Goal: Obtain resource: Obtain resource

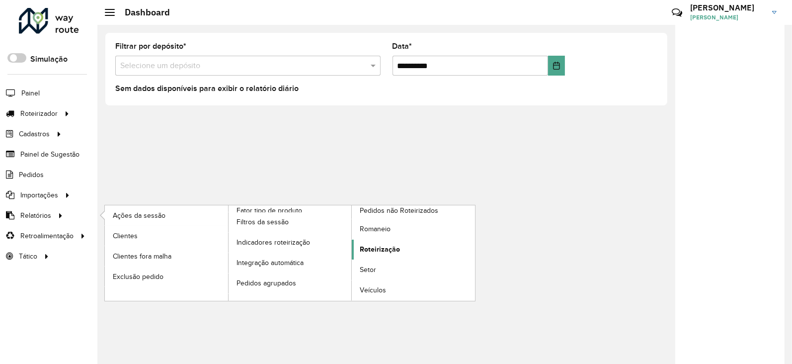
click at [407, 247] on link "Roteirização" at bounding box center [413, 250] width 123 height 20
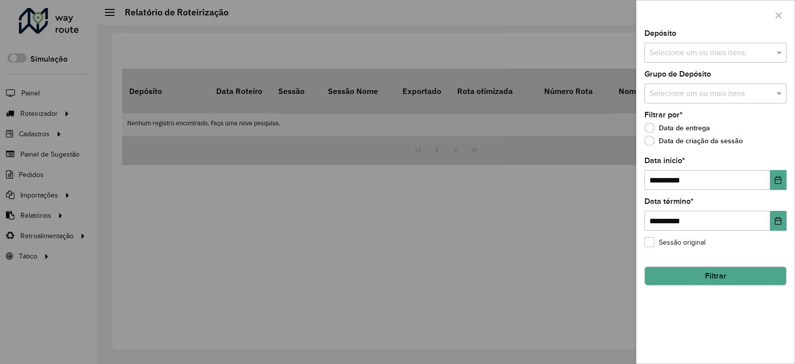
click at [705, 47] on input "text" at bounding box center [710, 53] width 127 height 12
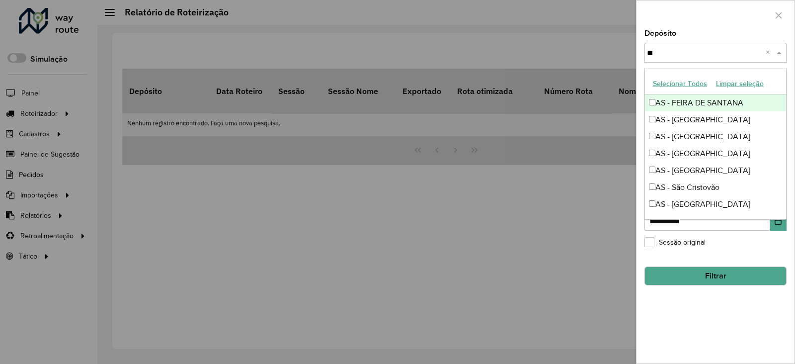
type input "***"
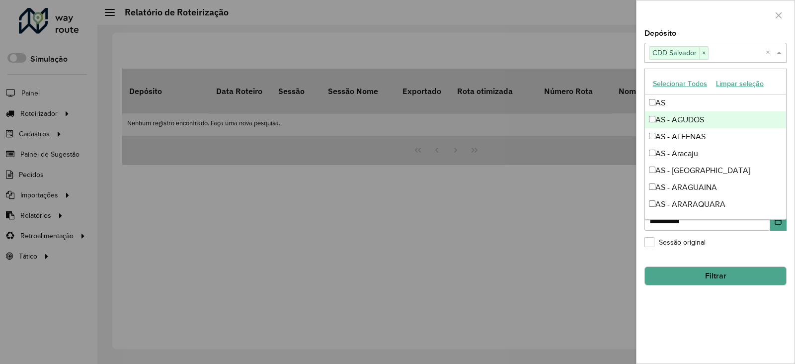
click at [696, 14] on div at bounding box center [716, 14] width 158 height 29
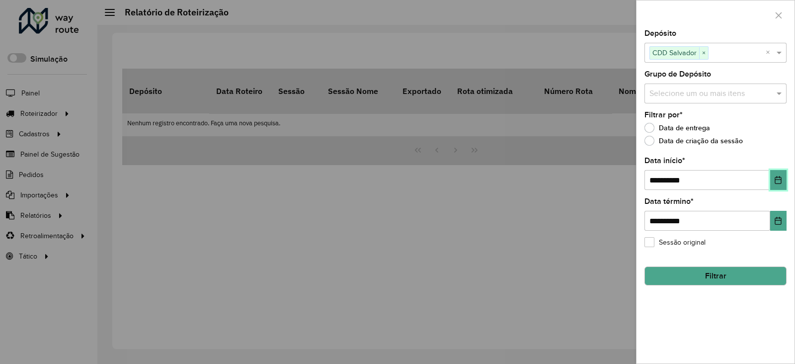
click at [780, 177] on icon "Choose Date" at bounding box center [778, 180] width 6 height 8
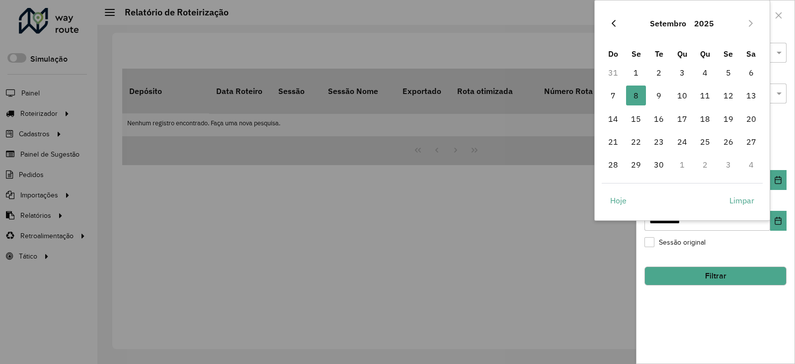
click at [614, 24] on icon "Previous Month" at bounding box center [614, 23] width 8 height 8
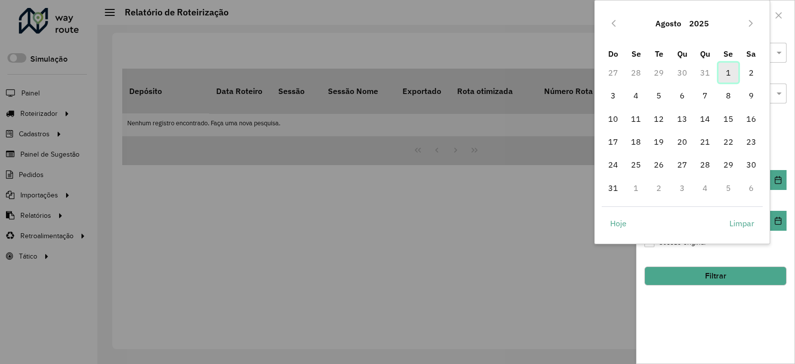
click at [724, 72] on span "1" at bounding box center [729, 73] width 20 height 20
type input "**********"
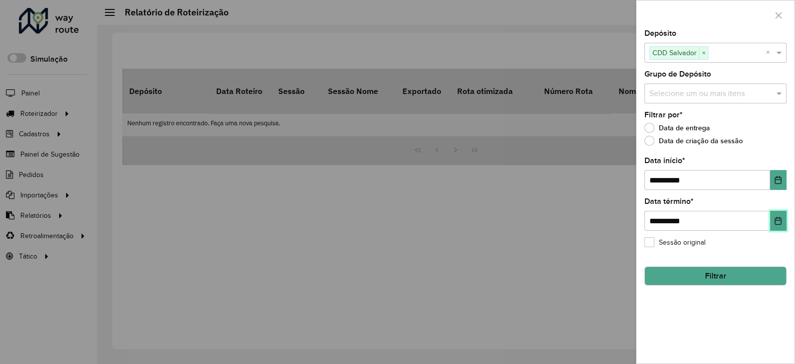
click at [781, 219] on icon "Choose Date" at bounding box center [778, 221] width 6 height 8
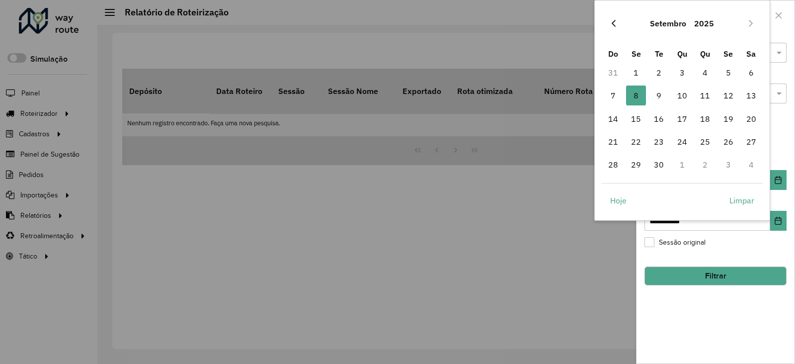
click at [615, 28] on button "Previous Month" at bounding box center [614, 23] width 16 height 16
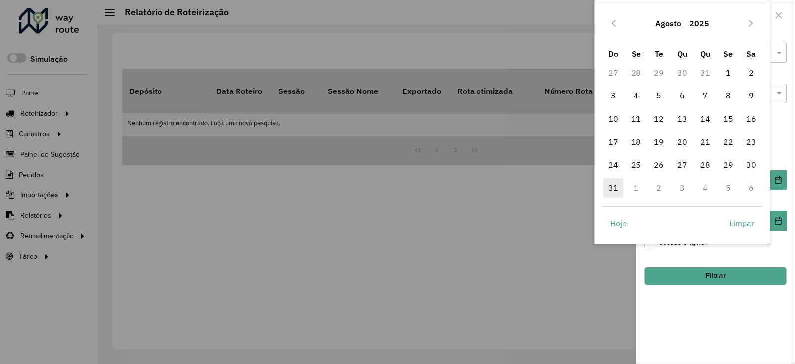
click at [609, 185] on span "31" at bounding box center [613, 188] width 20 height 20
type input "**********"
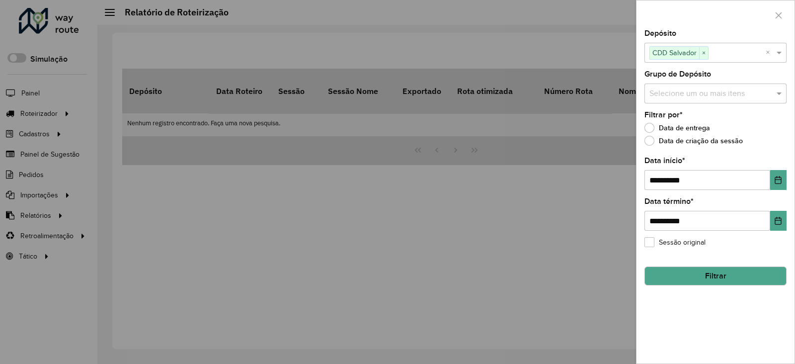
click at [710, 277] on button "Filtrar" at bounding box center [716, 275] width 142 height 19
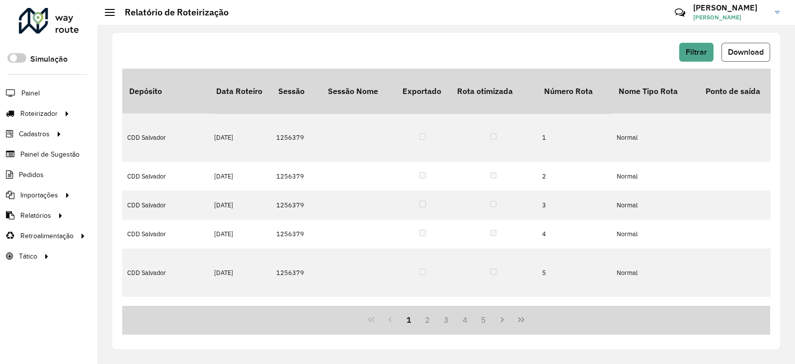
click at [761, 60] on button "Download" at bounding box center [746, 52] width 49 height 19
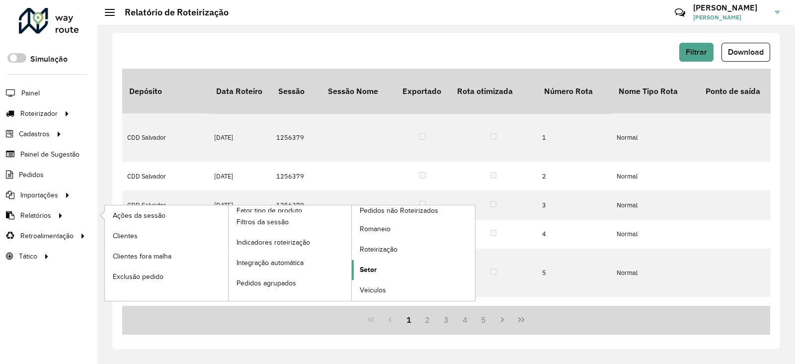
click at [411, 277] on link "Setor" at bounding box center [413, 270] width 123 height 20
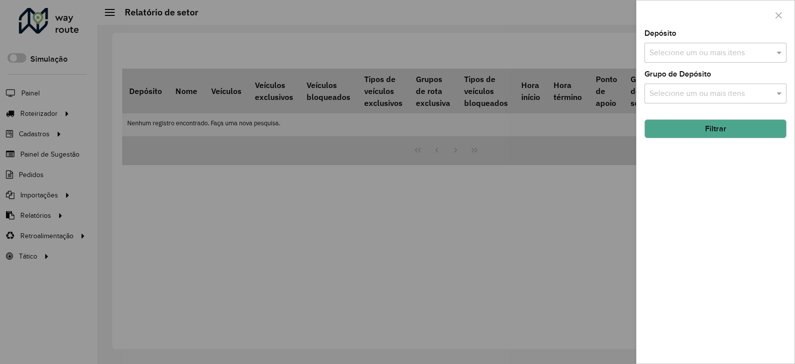
click at [670, 53] on input "text" at bounding box center [710, 53] width 127 height 12
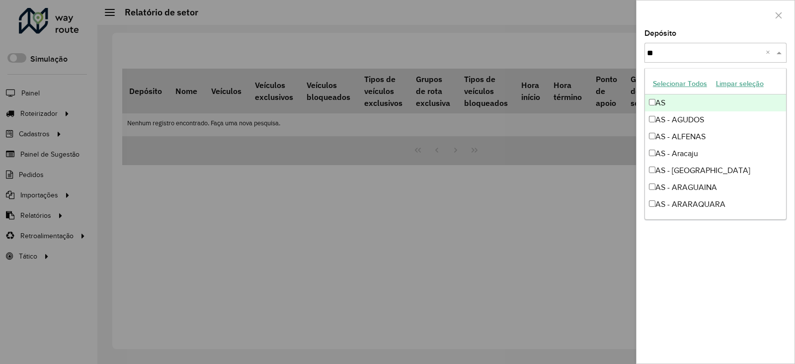
type input "***"
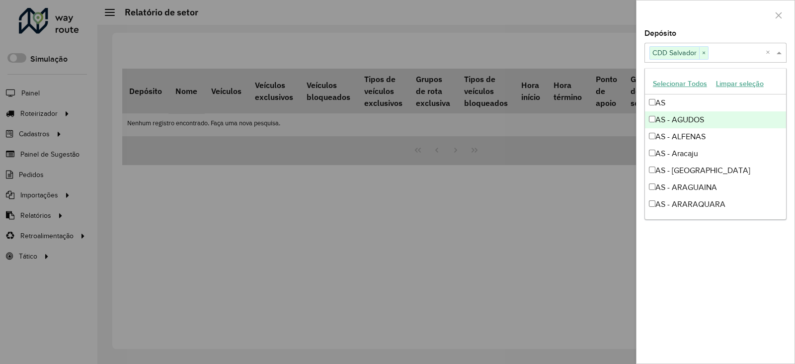
click at [677, 33] on div "Depósito Selecione um ou mais itens CDD Salvador × ×" at bounding box center [716, 46] width 142 height 33
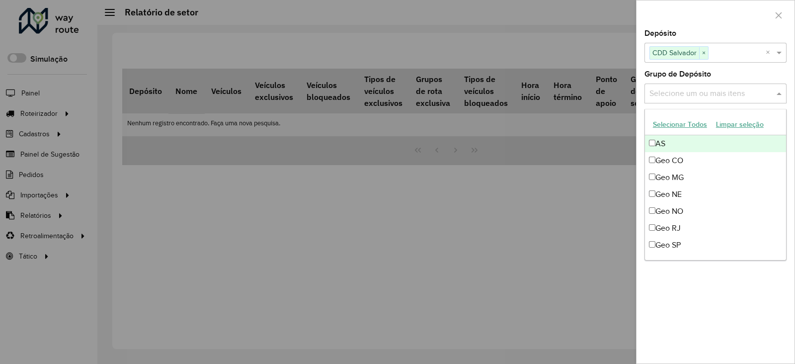
click at [699, 101] on div "Selecione um ou mais itens" at bounding box center [716, 94] width 142 height 20
click at [678, 123] on button "Selecionar Todos" at bounding box center [680, 124] width 63 height 15
click at [682, 76] on label "Grupo de Depósito" at bounding box center [678, 74] width 67 height 12
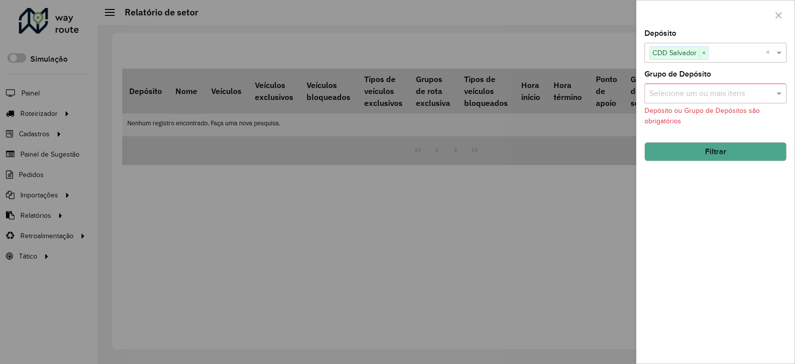
click at [694, 94] on input "text" at bounding box center [710, 94] width 127 height 12
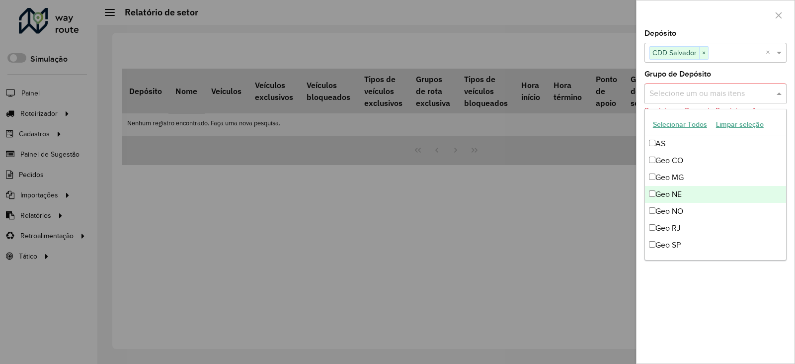
click at [678, 196] on div "Geo NE" at bounding box center [715, 194] width 141 height 17
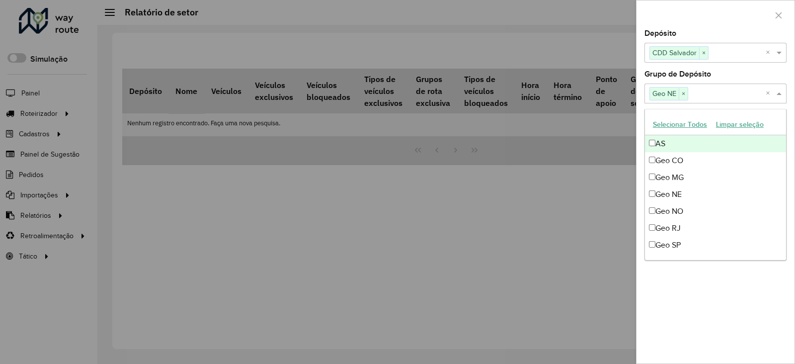
click at [716, 79] on div "Grupo de Depósito Selecione um ou mais itens Geo NE × ×" at bounding box center [716, 87] width 142 height 33
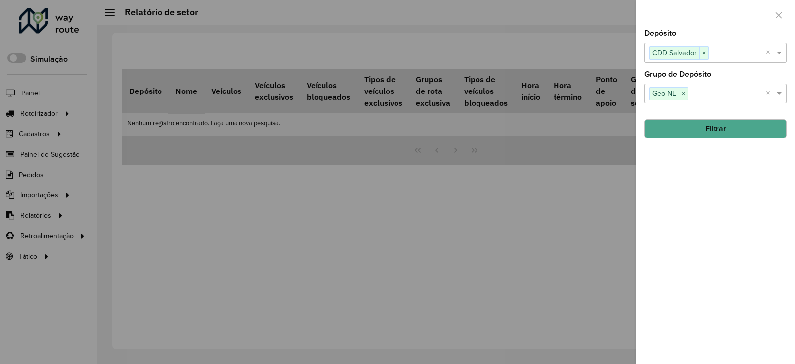
click at [693, 131] on button "Filtrar" at bounding box center [716, 128] width 142 height 19
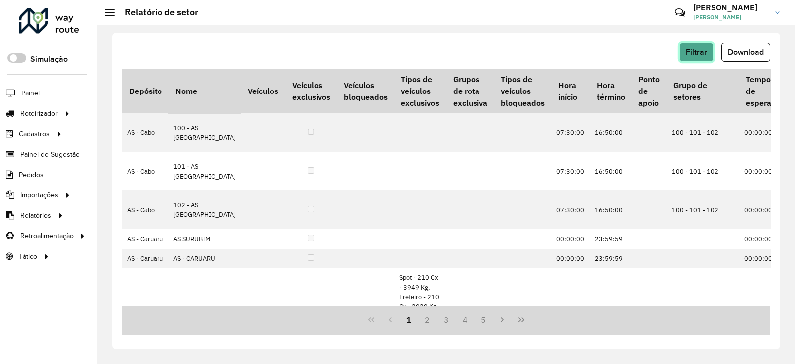
click at [684, 51] on button "Filtrar" at bounding box center [696, 52] width 34 height 19
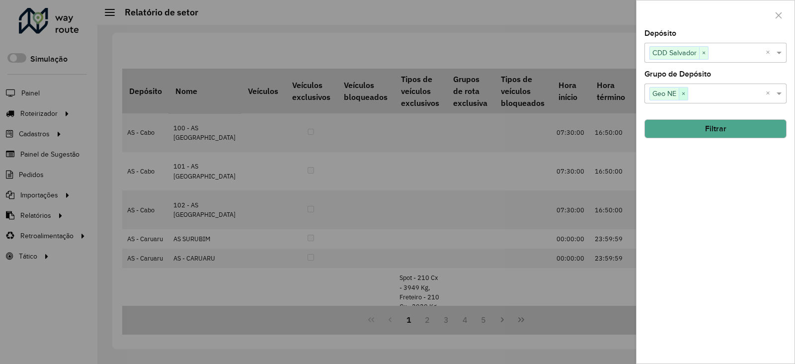
click at [684, 93] on span "×" at bounding box center [683, 94] width 9 height 12
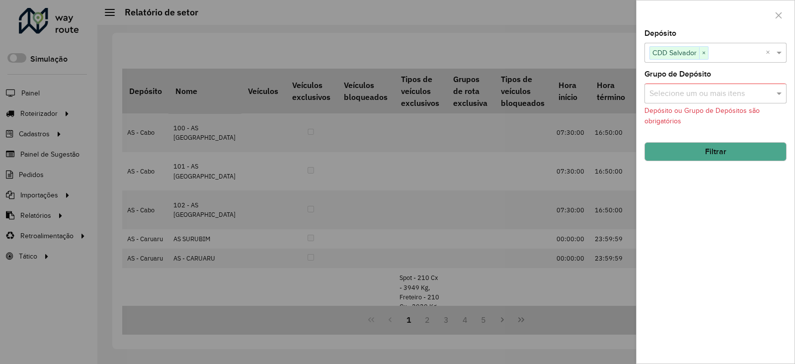
click at [695, 150] on button "Filtrar" at bounding box center [716, 151] width 142 height 19
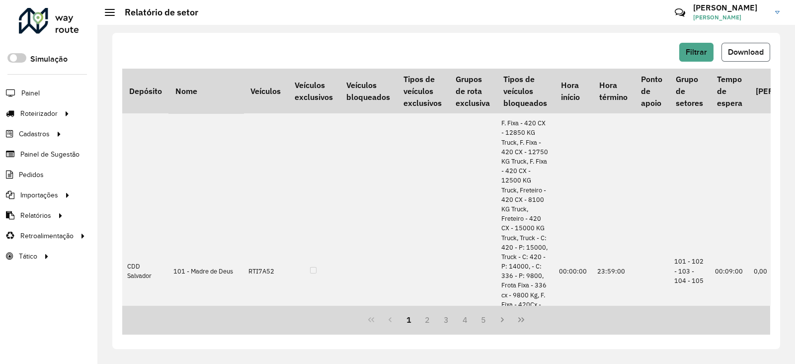
click at [749, 50] on span "Download" at bounding box center [746, 52] width 36 height 8
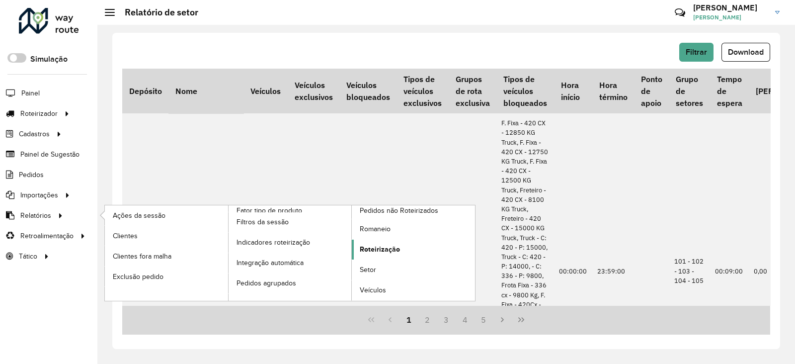
click at [410, 242] on link "Roteirização" at bounding box center [413, 250] width 123 height 20
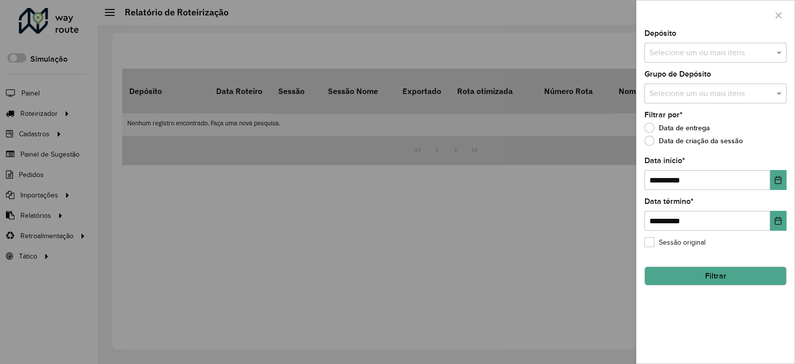
click at [676, 53] on input "text" at bounding box center [710, 53] width 127 height 12
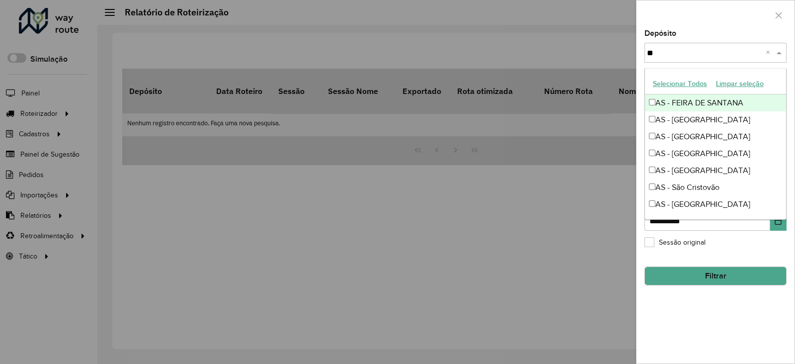
type input "***"
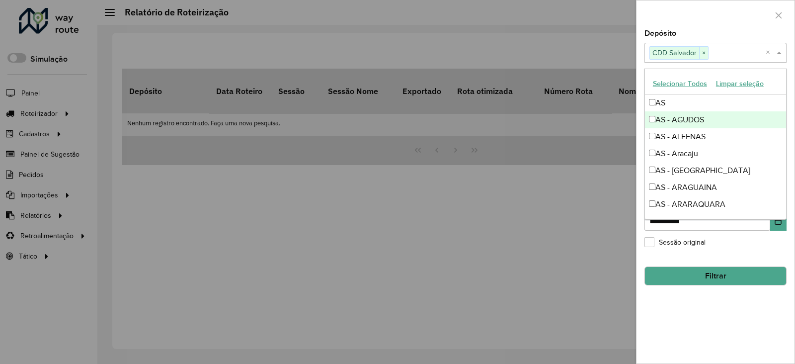
click at [686, 20] on div at bounding box center [716, 14] width 158 height 29
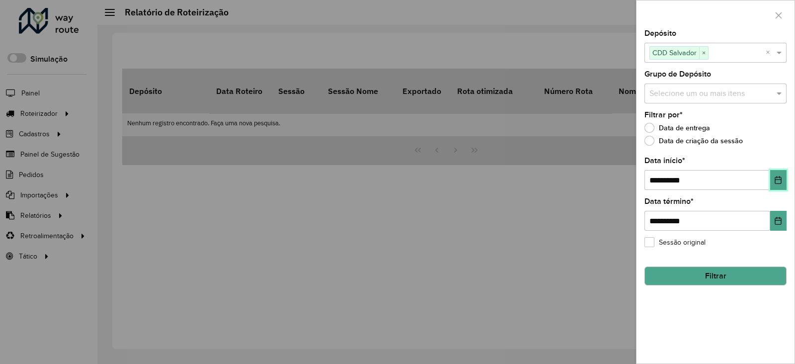
click at [776, 182] on icon "Choose Date" at bounding box center [778, 180] width 8 height 8
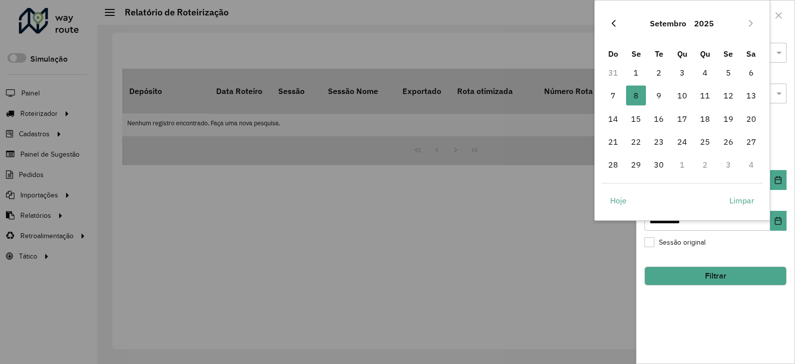
click at [610, 21] on icon "Previous Month" at bounding box center [614, 23] width 8 height 8
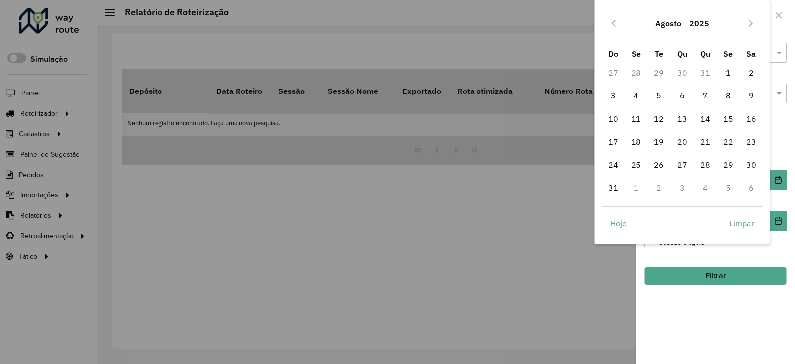
click at [610, 21] on icon "Previous Month" at bounding box center [614, 23] width 8 height 8
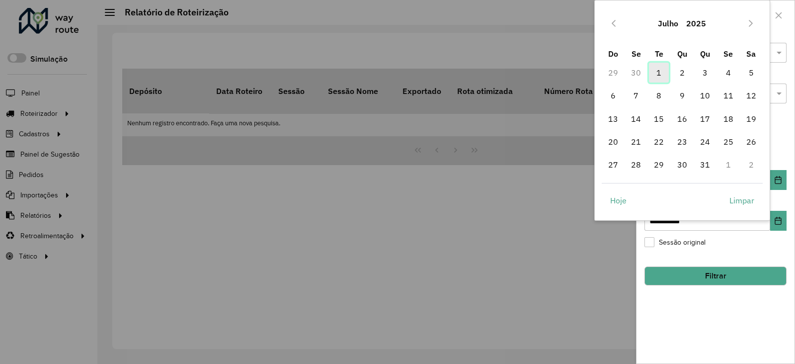
click at [660, 76] on span "1" at bounding box center [659, 73] width 20 height 20
type input "**********"
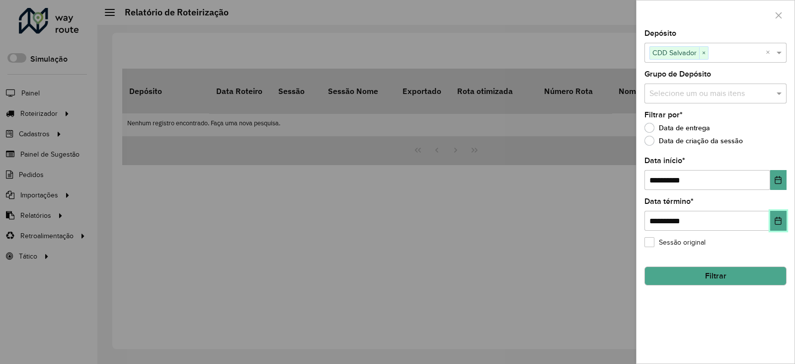
click at [774, 213] on button "Choose Date" at bounding box center [778, 221] width 16 height 20
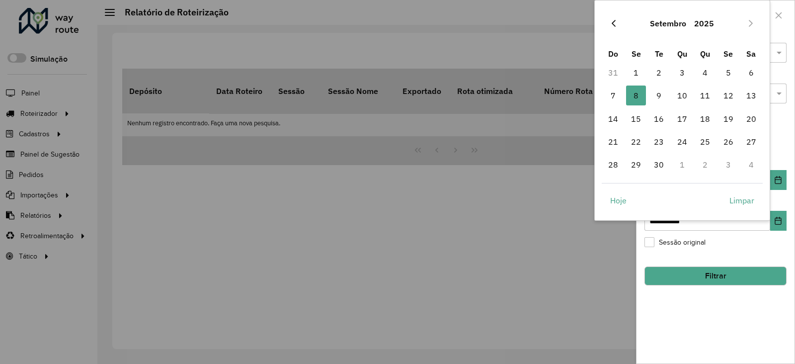
click at [610, 19] on icon "Previous Month" at bounding box center [614, 23] width 8 height 8
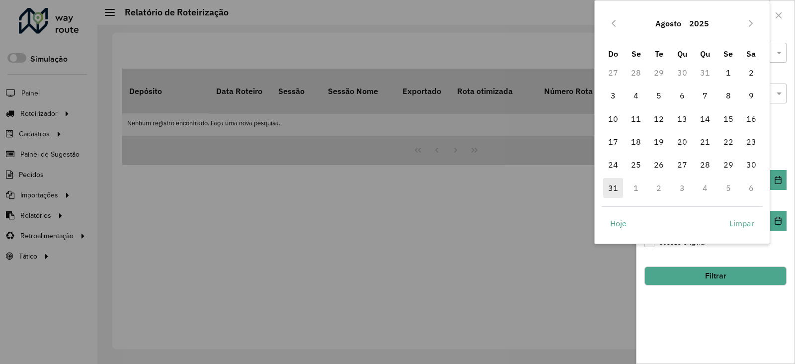
click at [613, 188] on span "31" at bounding box center [613, 188] width 20 height 20
type input "**********"
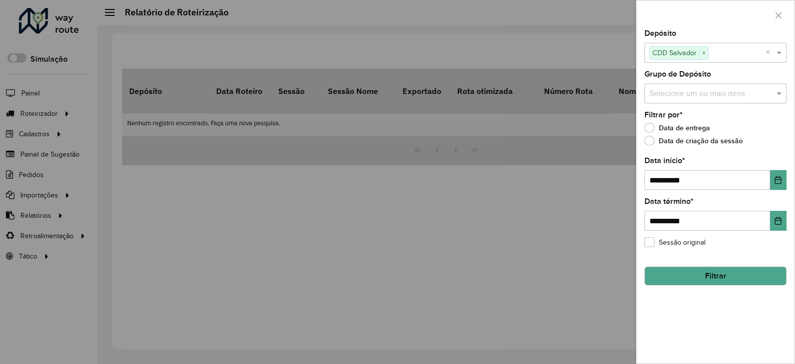
click at [699, 278] on button "Filtrar" at bounding box center [716, 275] width 142 height 19
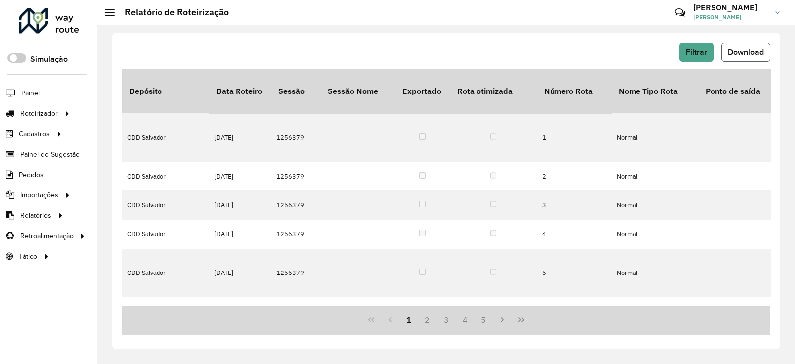
click at [729, 51] on span "Download" at bounding box center [746, 52] width 36 height 8
